Goal: Contribute content: Add original content to the website for others to see

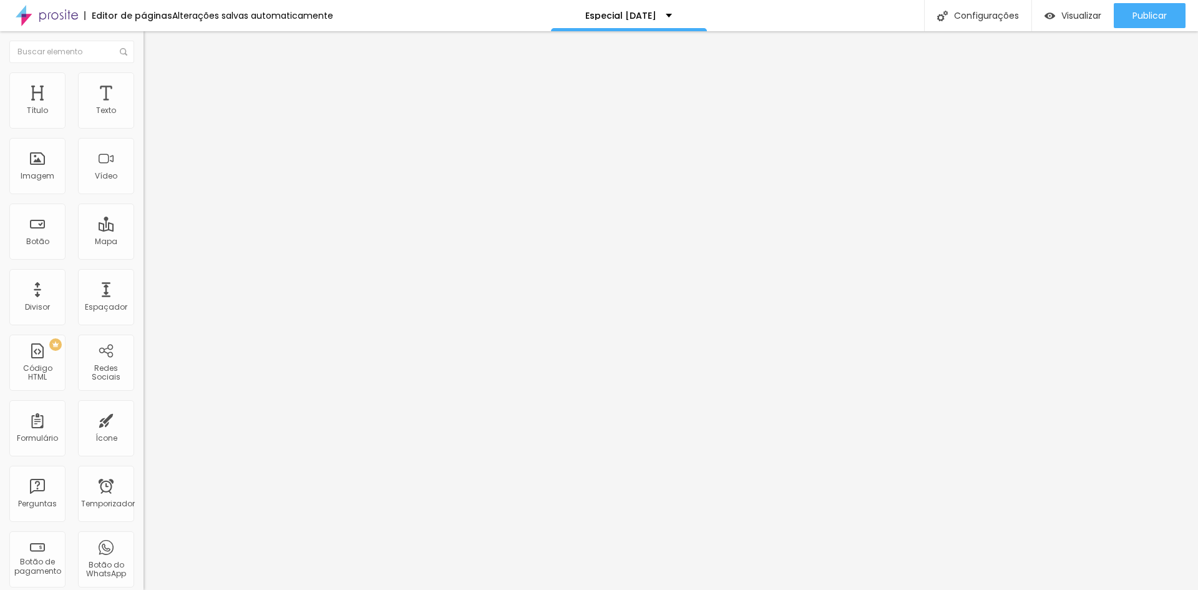
click at [143, 72] on li "Estilo" at bounding box center [214, 78] width 143 height 12
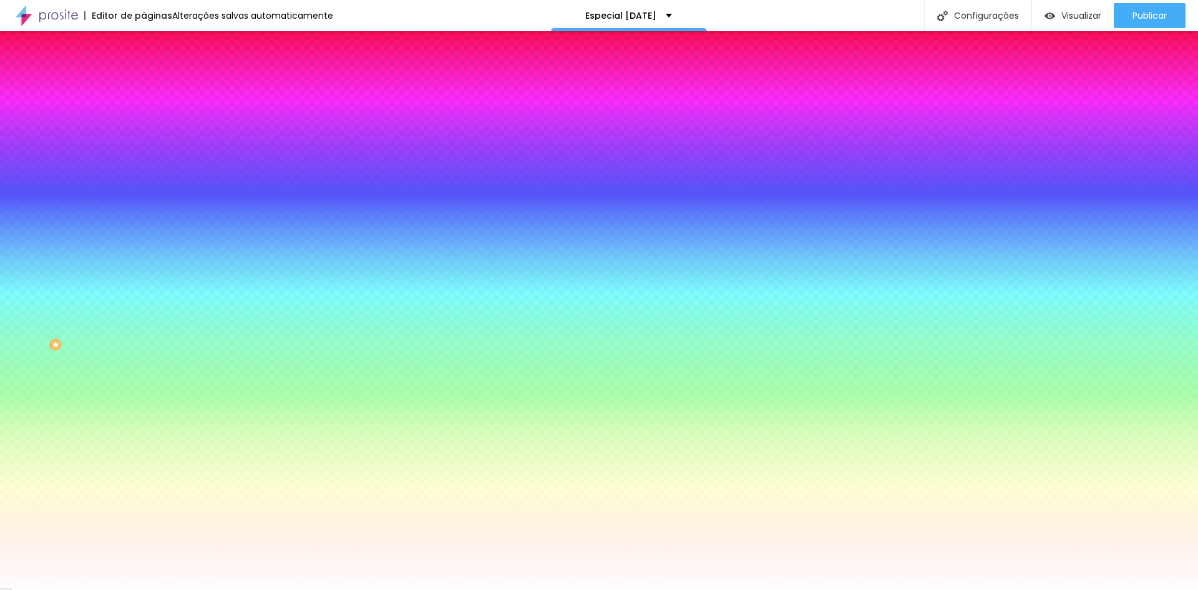
click at [143, 95] on li "Avançado" at bounding box center [214, 91] width 143 height 12
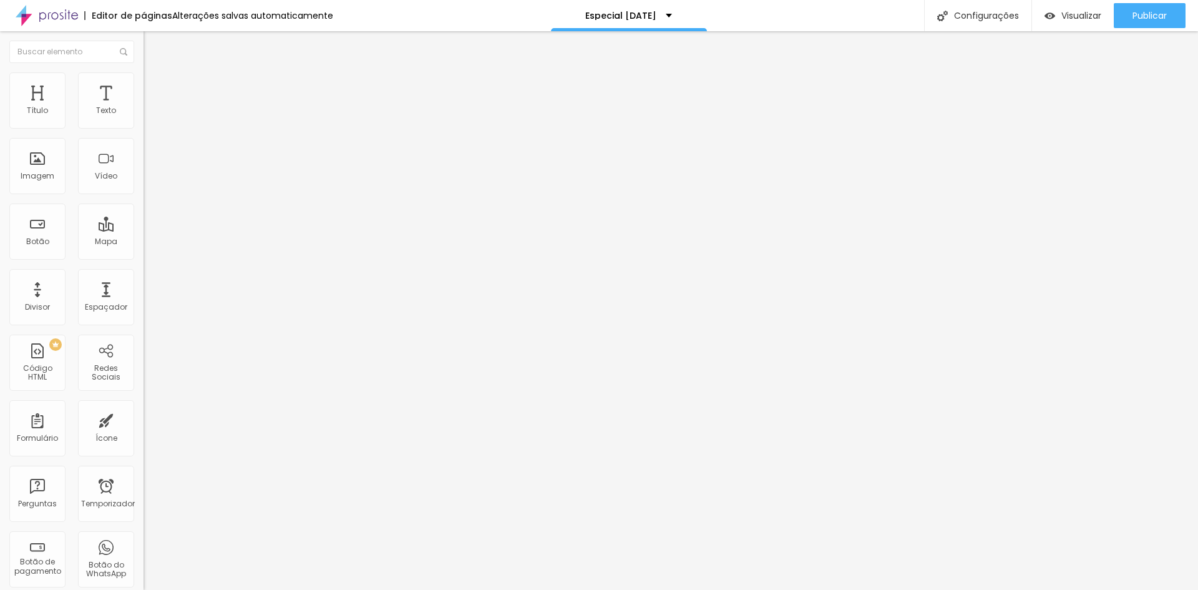
click at [143, 72] on li "Conteúdo" at bounding box center [214, 66] width 143 height 12
click at [143, 83] on li "Estilo" at bounding box center [214, 78] width 143 height 12
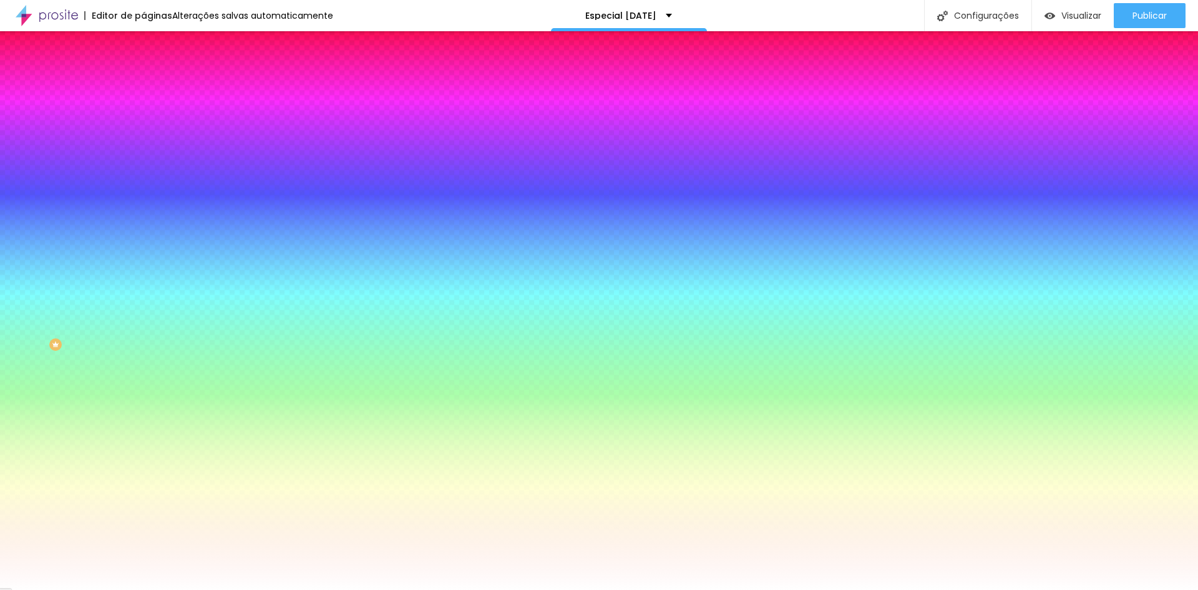
click at [143, 85] on li "Avançado" at bounding box center [214, 91] width 143 height 12
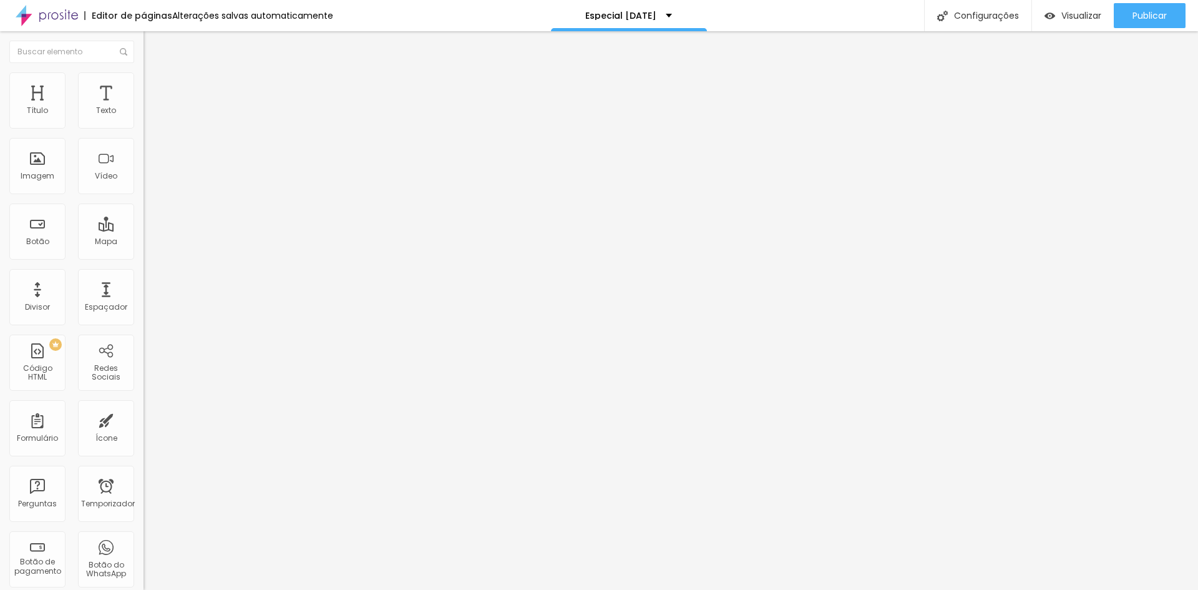
click at [155, 74] on font "Conteúdo" at bounding box center [174, 68] width 39 height 11
click at [143, 255] on div "Editar nulo Conteúdo Estilo Avançado Alinhamento" at bounding box center [214, 310] width 143 height 558
click at [143, 107] on span "Adicionar imagem" at bounding box center [183, 102] width 80 height 11
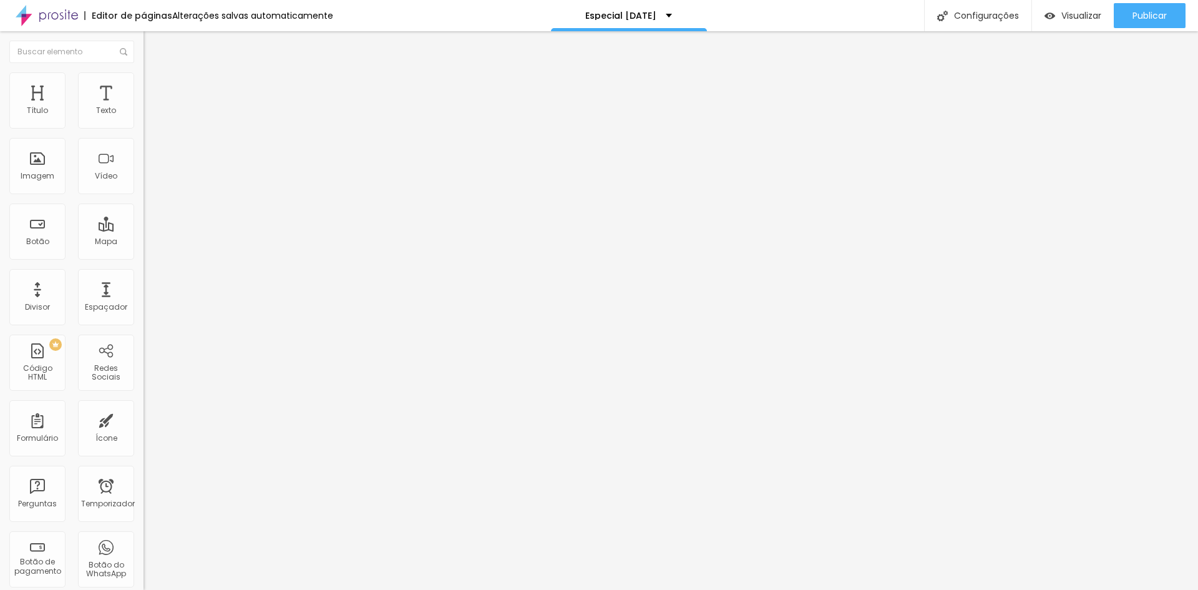
click at [143, 118] on font "Título 2" at bounding box center [163, 110] width 41 height 16
click at [143, 78] on li "Avançado" at bounding box center [214, 78] width 143 height 12
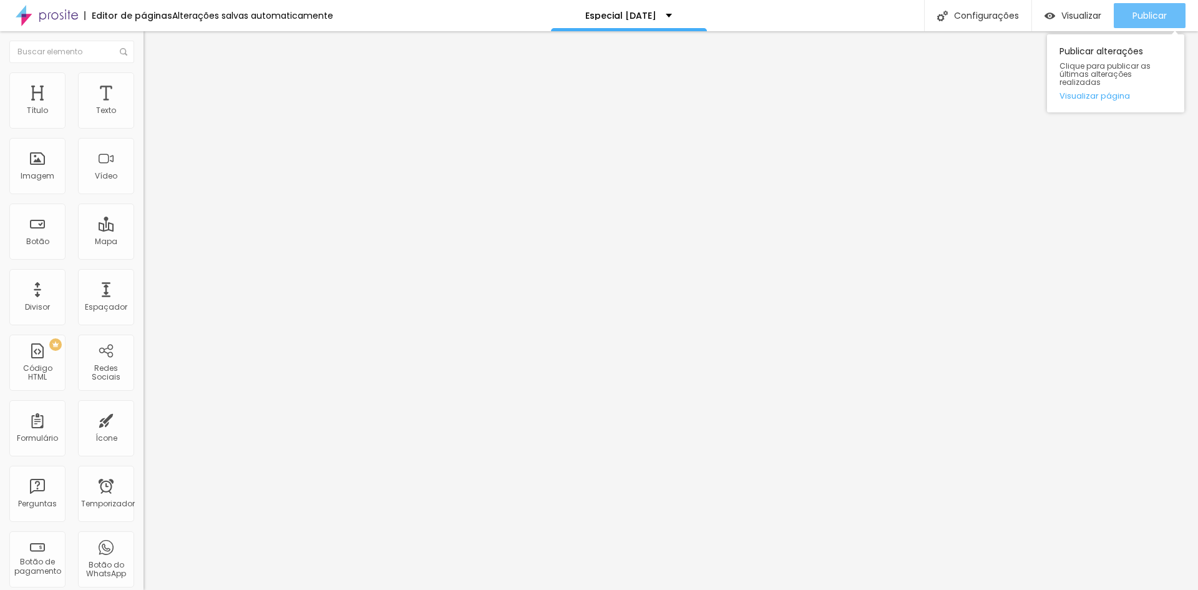
click at [1142, 15] on font "Publicar" at bounding box center [1149, 15] width 34 height 12
click at [1117, 26] on button "Publicar" at bounding box center [1150, 15] width 72 height 25
click at [1147, 6] on div "Publicar" at bounding box center [1149, 15] width 34 height 25
click at [1166, 14] on font "Publicar" at bounding box center [1149, 15] width 34 height 12
